Goal: Task Accomplishment & Management: Use online tool/utility

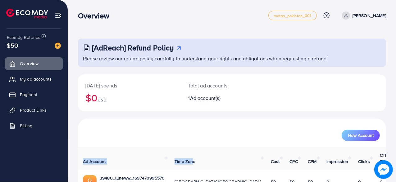
drag, startPoint x: 210, startPoint y: 149, endPoint x: 128, endPoint y: 136, distance: 83.0
click at [128, 136] on div "New Account Ad Account Time Zone Cost CPC CPM Impression Clicks CTR (%) 39480_l…" at bounding box center [232, 164] width 308 height 92
drag, startPoint x: 128, startPoint y: 136, endPoint x: 153, endPoint y: 123, distance: 28.0
click at [153, 123] on div "New Account" at bounding box center [232, 132] width 308 height 29
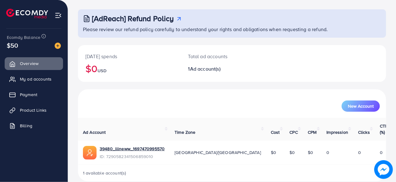
scroll to position [32, 0]
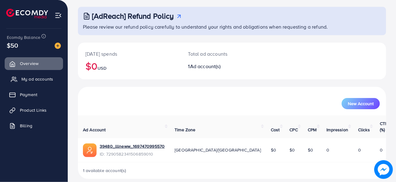
click at [48, 76] on span "My ad accounts" at bounding box center [37, 79] width 32 height 6
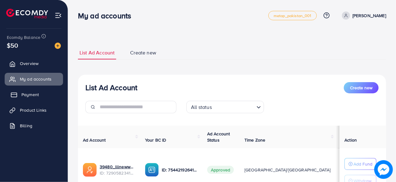
click at [40, 92] on link "Payment" at bounding box center [34, 94] width 58 height 12
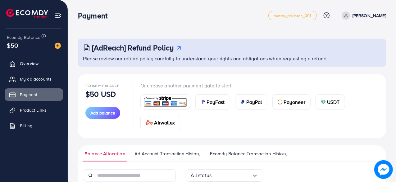
click at [39, 102] on ul "Overview My ad accounts Payment Product Links Billing" at bounding box center [34, 96] width 68 height 83
click at [38, 109] on span "Product Links" at bounding box center [34, 110] width 27 height 6
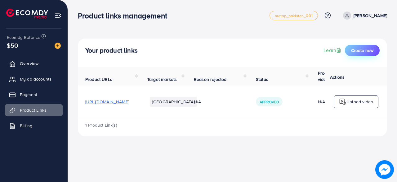
click at [371, 49] on span "Create new" at bounding box center [362, 50] width 22 height 6
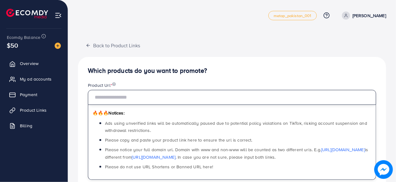
click at [149, 97] on input "text" at bounding box center [232, 97] width 288 height 15
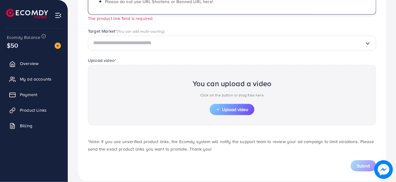
scroll to position [165, 0]
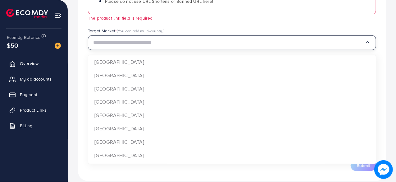
click at [367, 43] on icon "Search for option" at bounding box center [367, 42] width 6 height 6
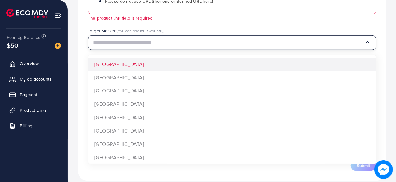
scroll to position [0, 0]
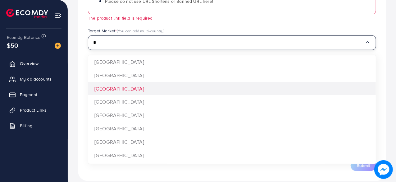
type input "*"
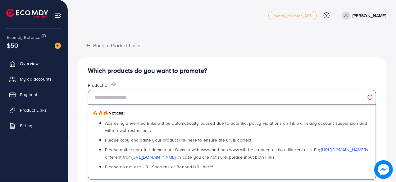
click at [125, 94] on input "text" at bounding box center [232, 97] width 288 height 15
type input "*"
paste input "**********"
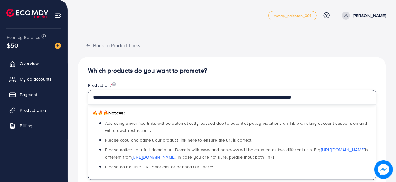
type input "**********"
